Goal: Obtain resource: Download file/media

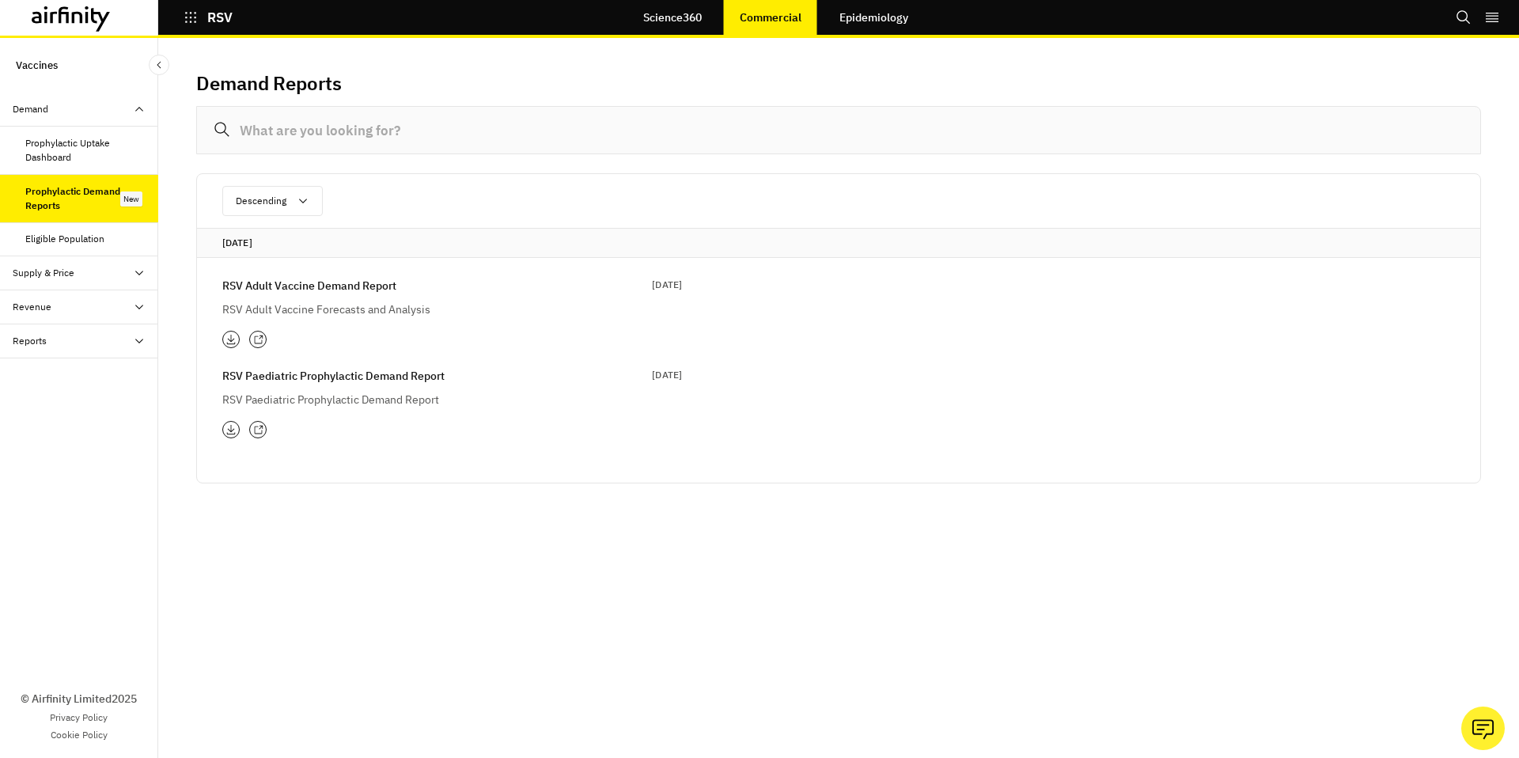
click at [364, 280] on p "RSV Adult Vaccine Demand Report" at bounding box center [309, 285] width 174 height 17
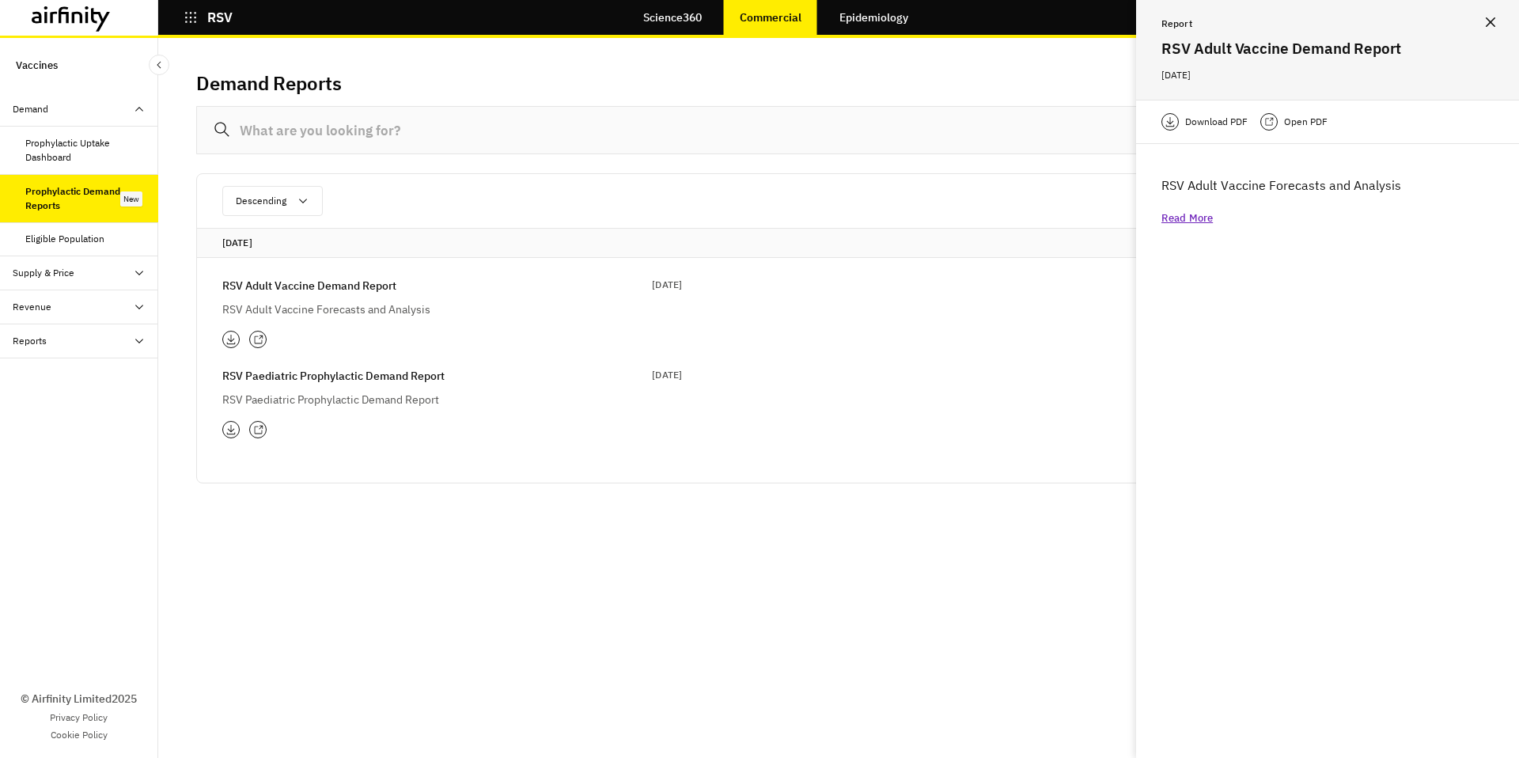
click at [1308, 127] on p "Open PDF" at bounding box center [1306, 122] width 44 height 16
